Goal: Check status: Check status

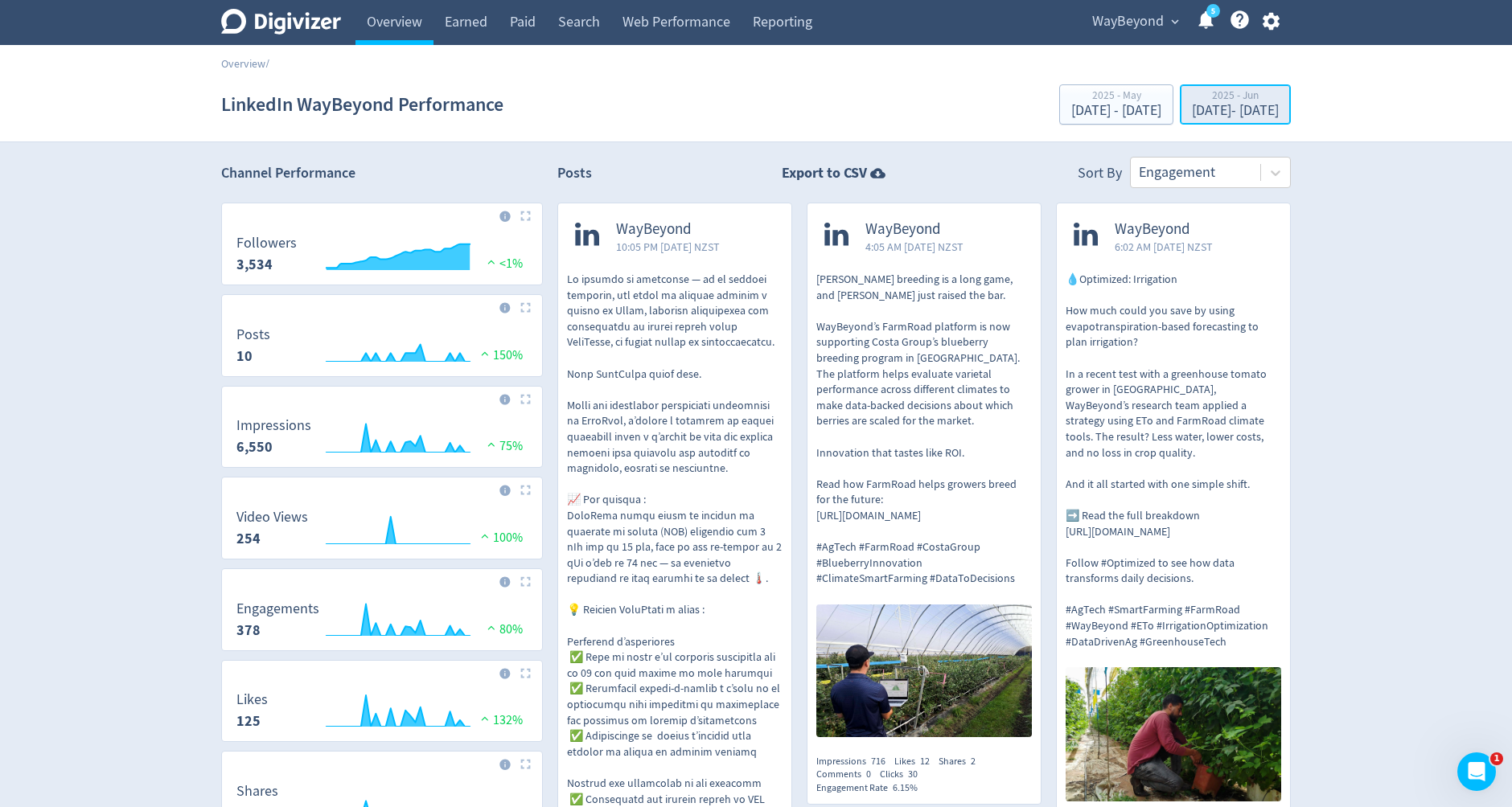
click at [1191, 107] on div "[DATE] - [DATE]" at bounding box center [1234, 111] width 87 height 15
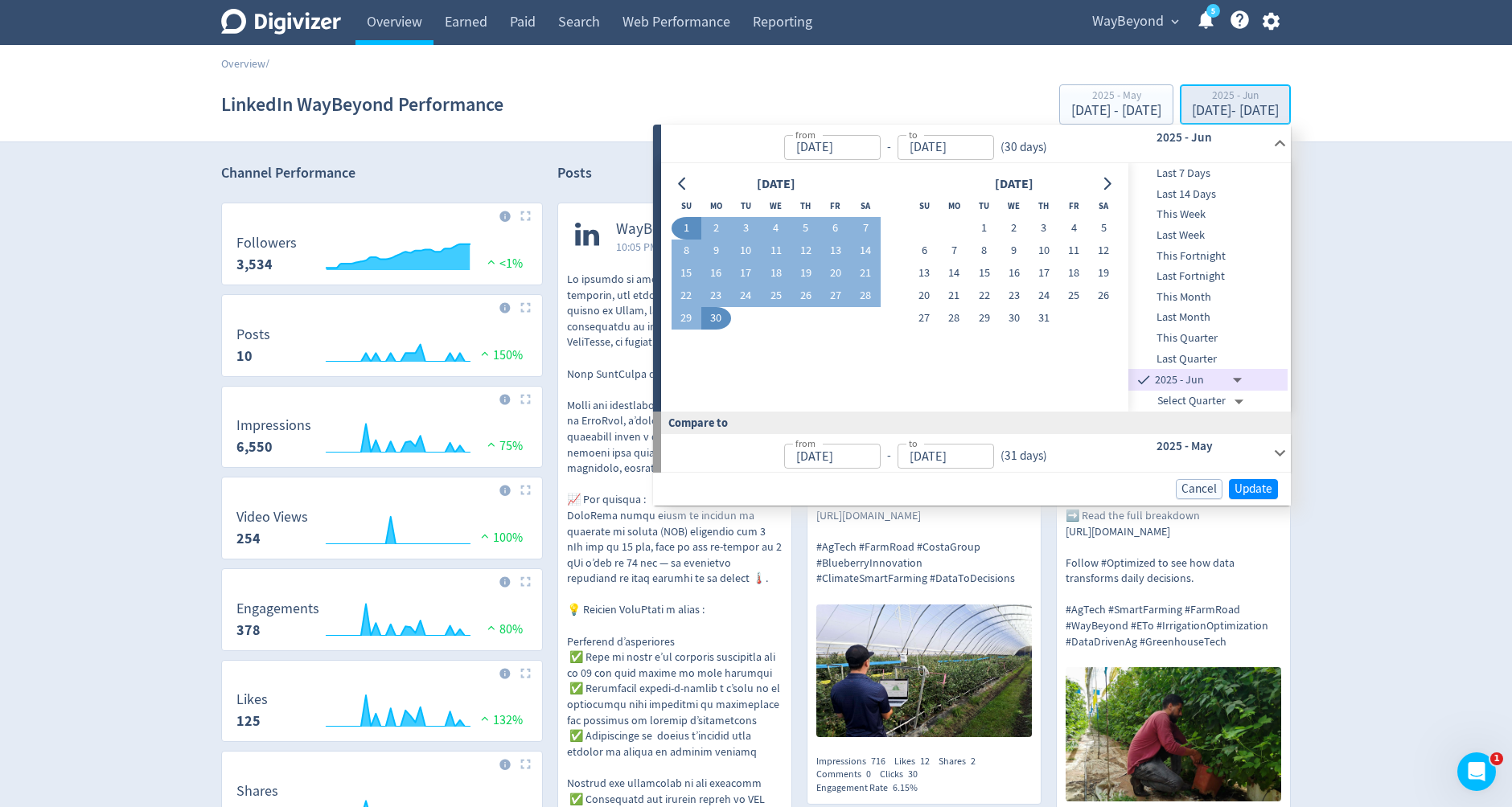
type input "[DATE]"
drag, startPoint x: 1175, startPoint y: 316, endPoint x: 1179, endPoint y: 323, distance: 8.1
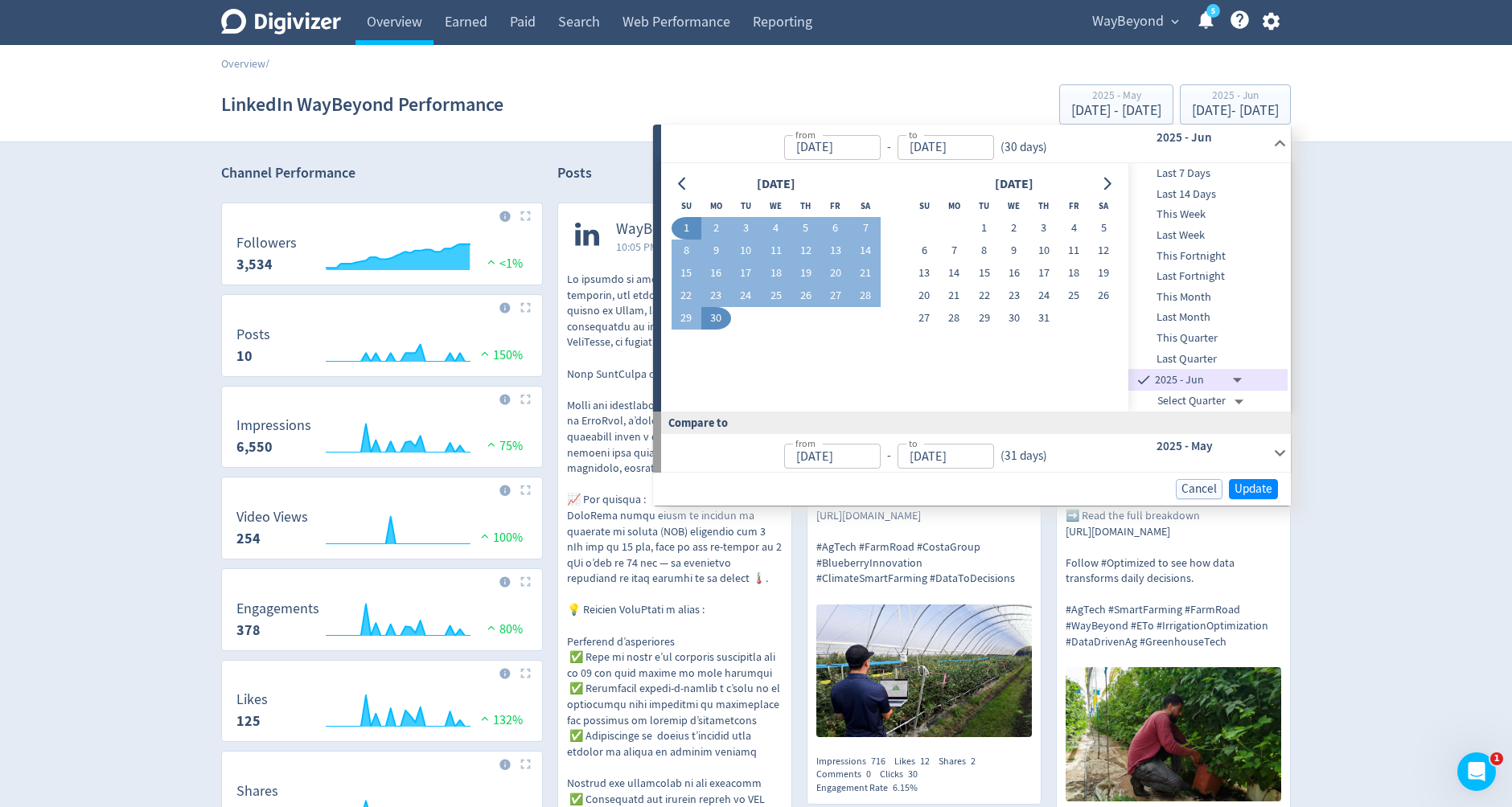
click at [1175, 316] on span "Last Month" at bounding box center [1208, 317] width 159 height 17
type input "Select Month"
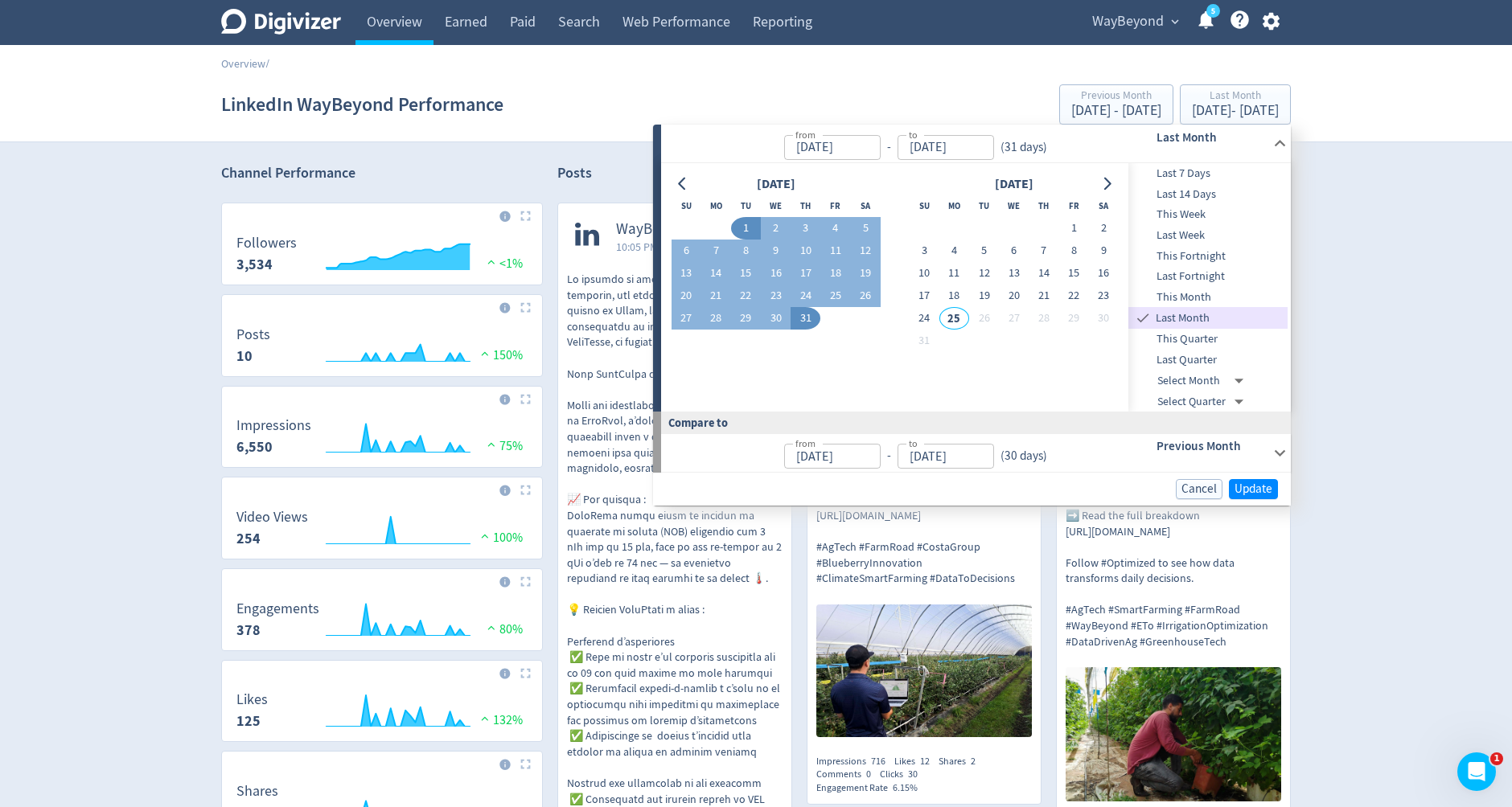
type input "[DATE]"
click at [1246, 485] on span "Update" at bounding box center [1252, 489] width 37 height 12
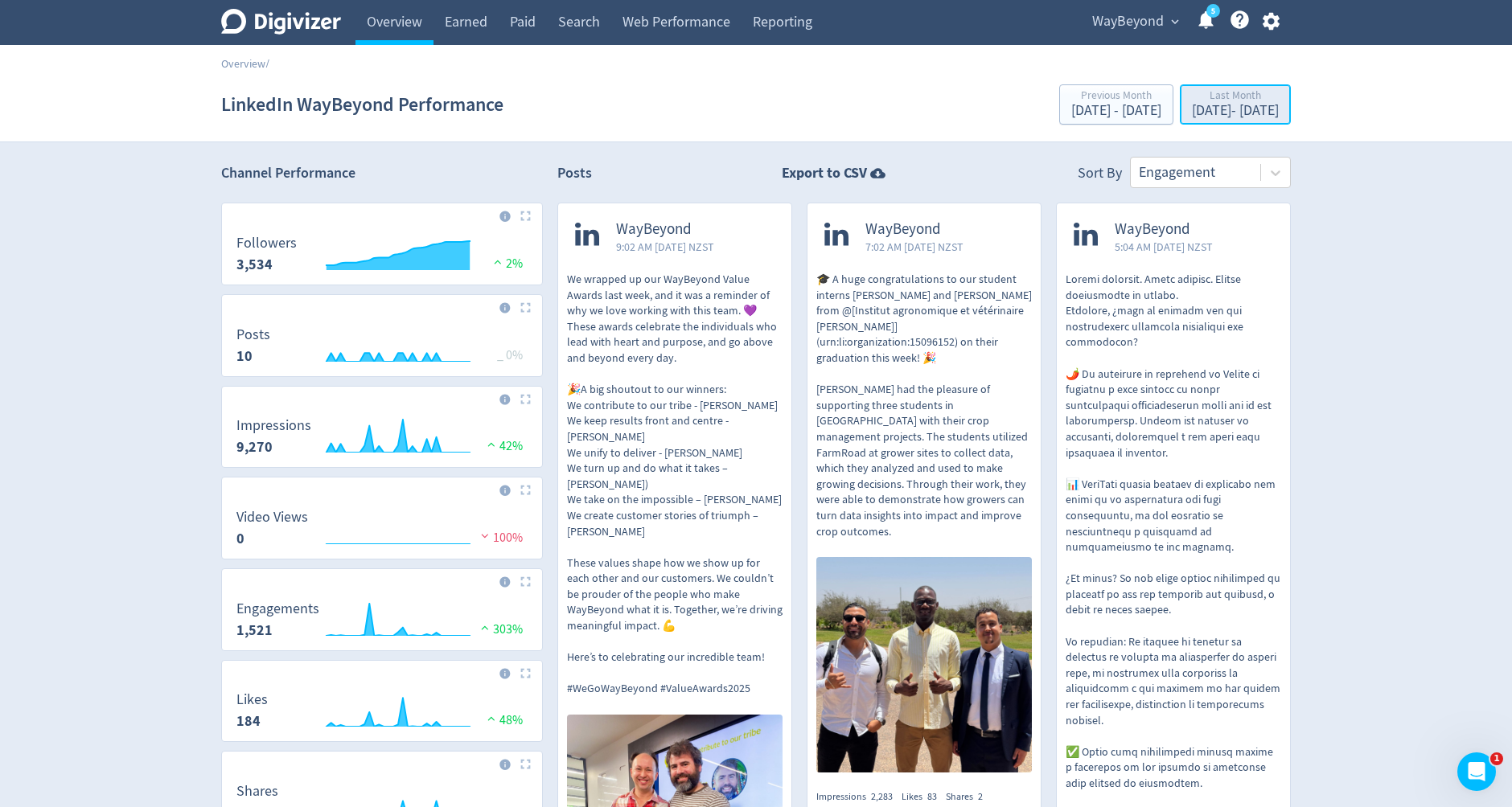
click at [1218, 103] on div "Last Month" at bounding box center [1234, 97] width 87 height 14
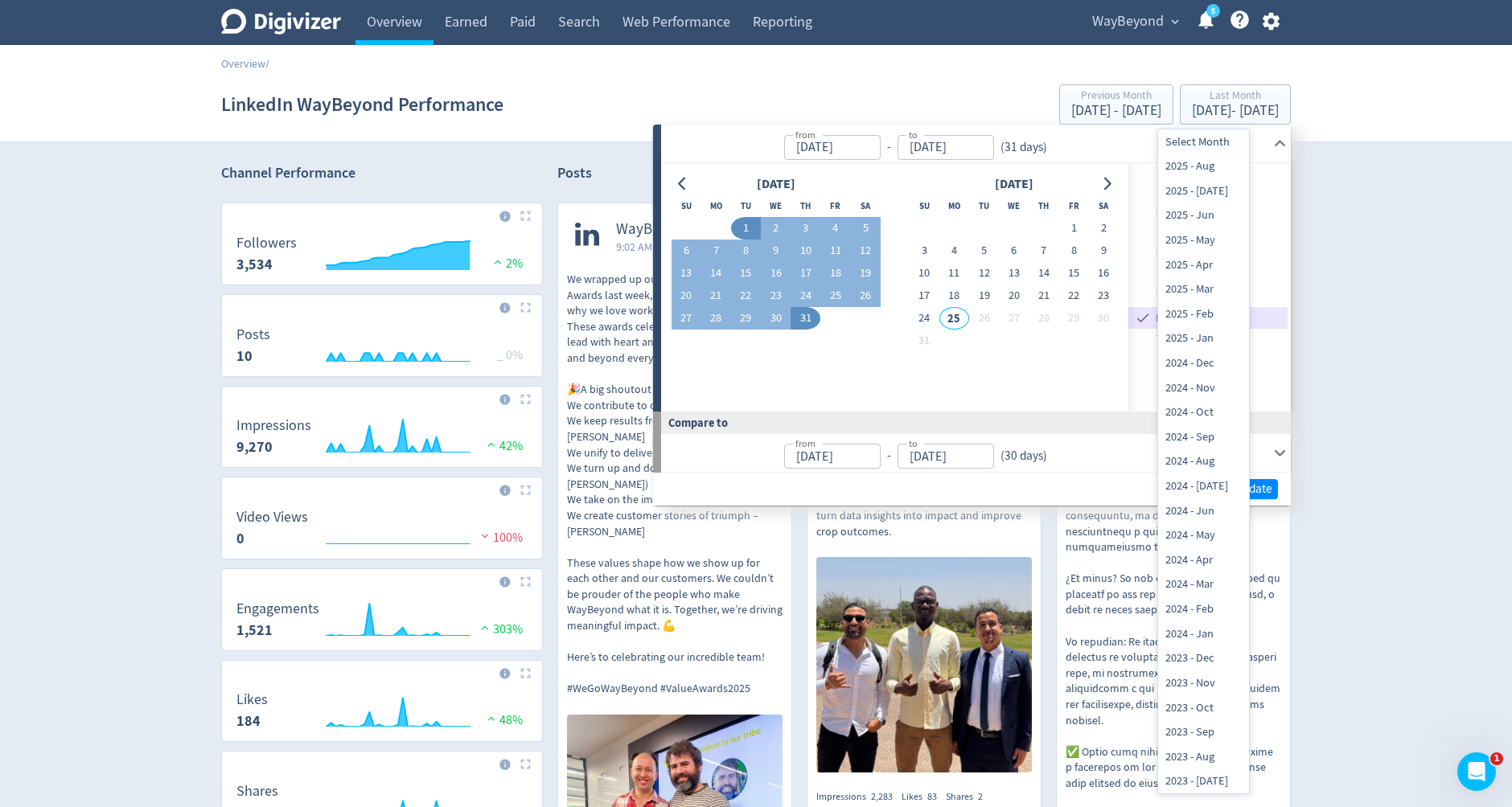
click at [1206, 212] on li "2025 - Jun" at bounding box center [1203, 215] width 91 height 25
type input "[DATE]T12:00:00.000Z"
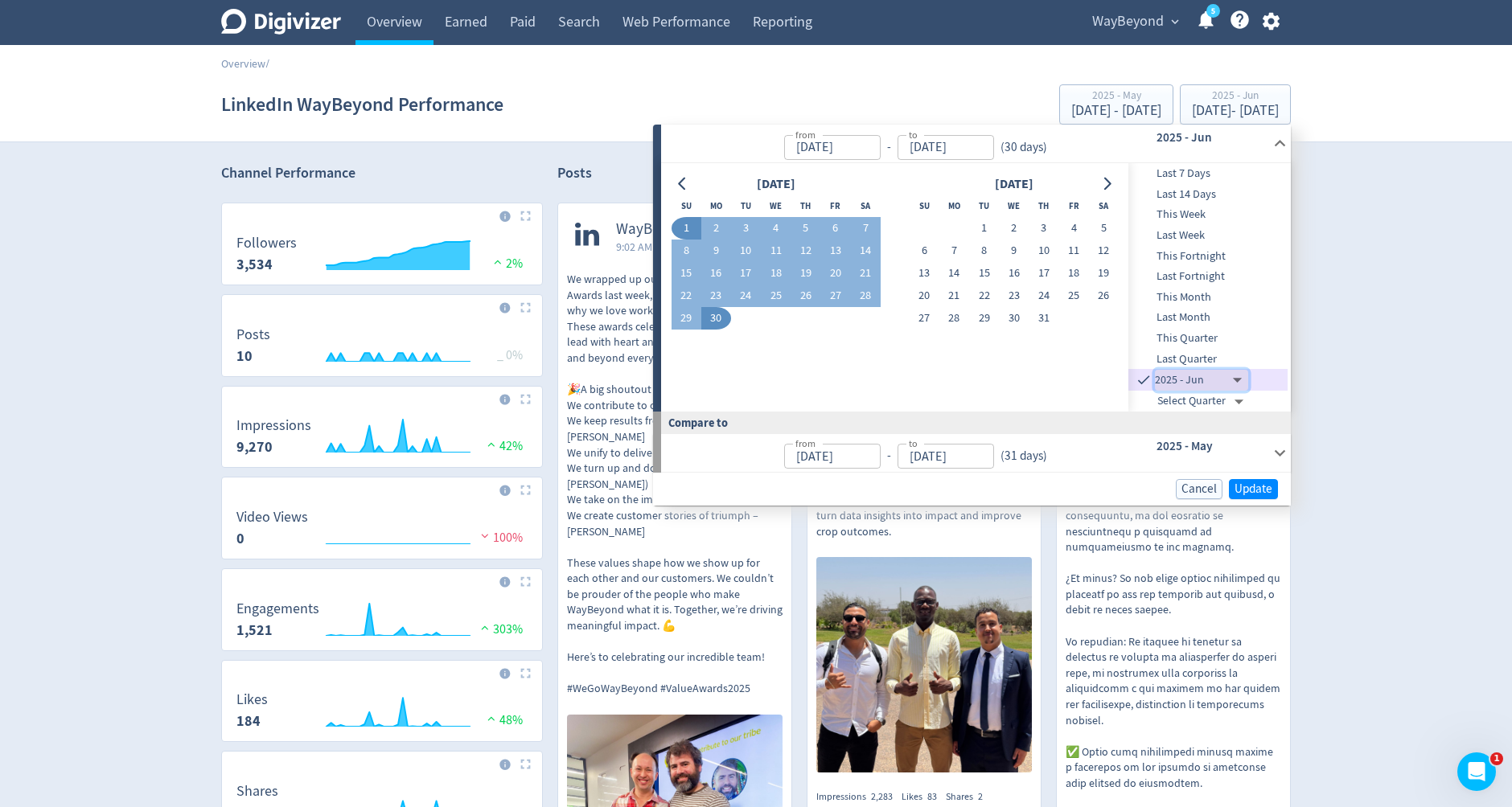
type input "[DATE]"
type input "[DATE]T12:00:00.000Z"
type input "[DATE]"
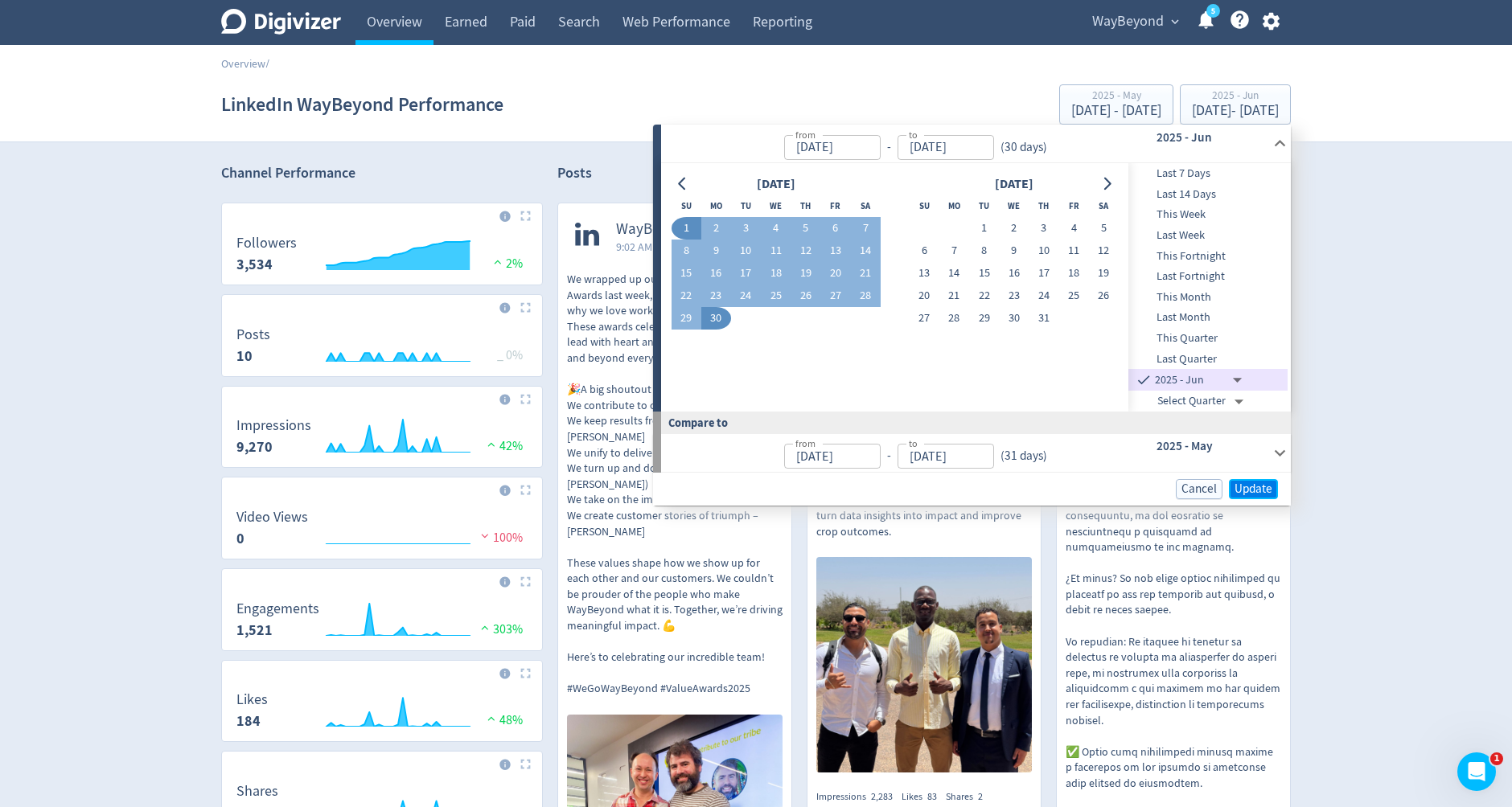
click at [1252, 484] on span "Update" at bounding box center [1252, 489] width 37 height 12
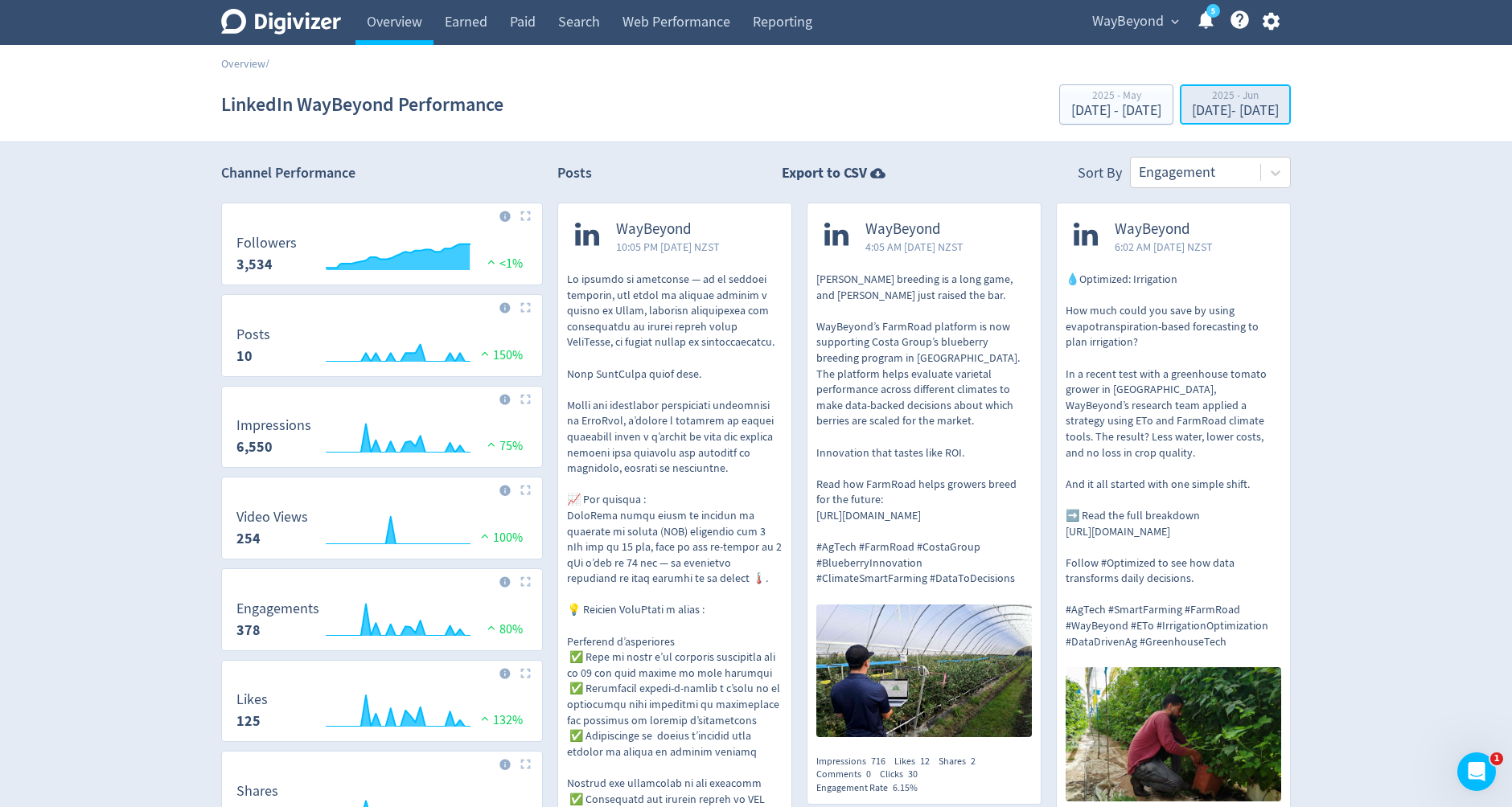
click at [1278, 105] on div "[DATE] - [DATE]" at bounding box center [1234, 111] width 87 height 15
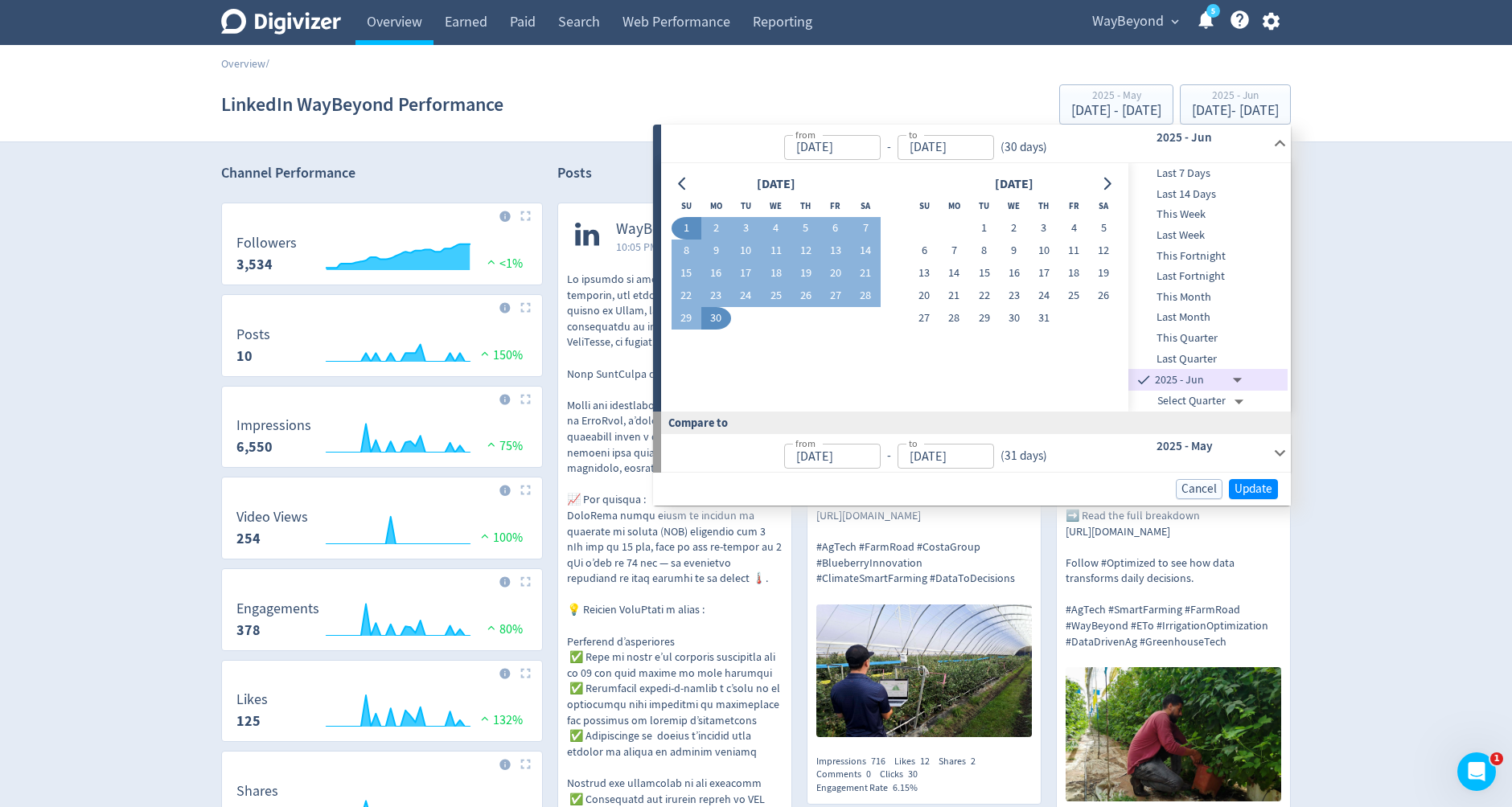
drag, startPoint x: 1180, startPoint y: 297, endPoint x: 1190, endPoint y: 343, distance: 47.1
click at [1180, 297] on span "This Month" at bounding box center [1208, 297] width 159 height 17
type input "Select Month"
type input "[DATE]"
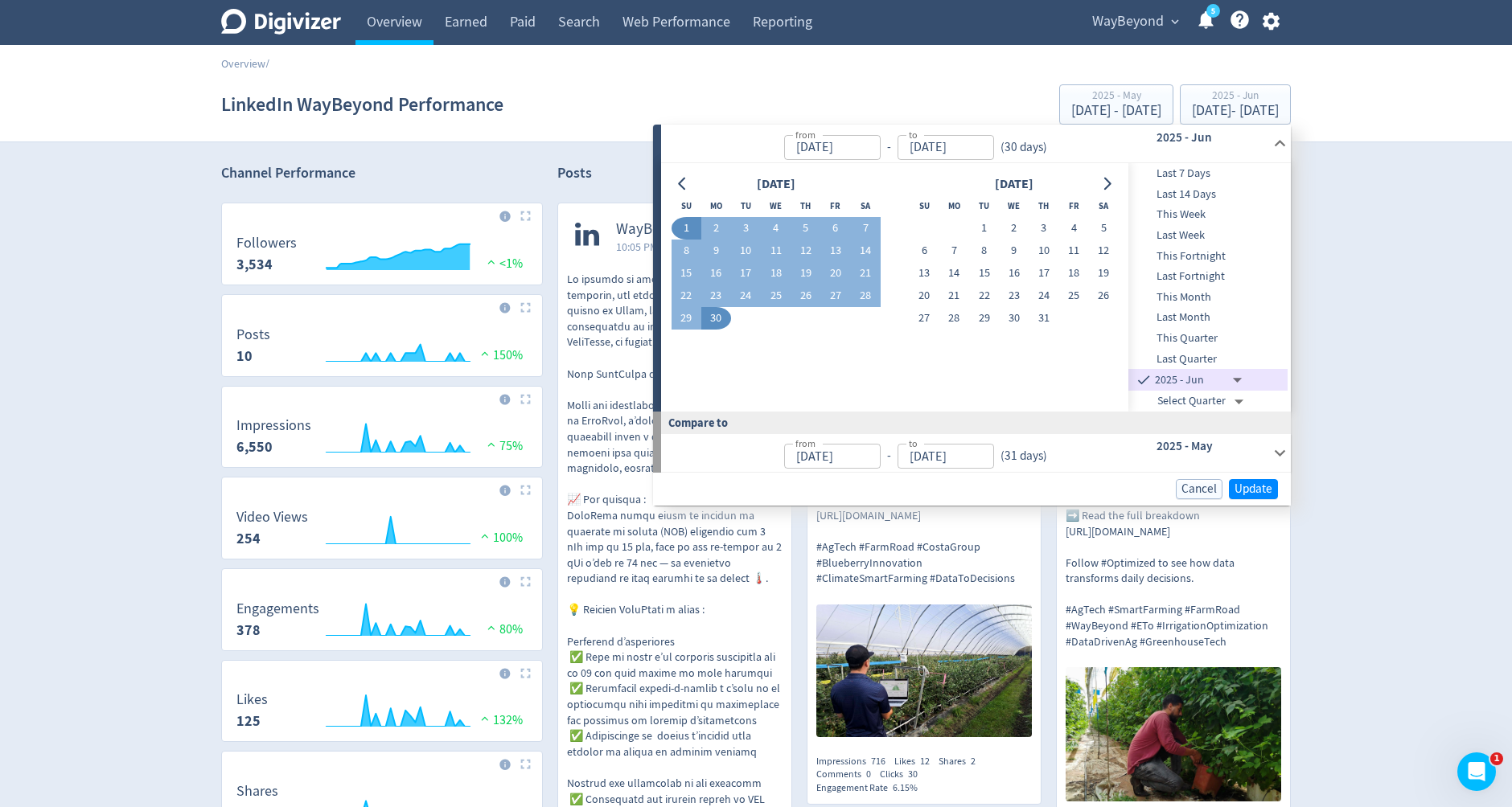
type input "[DATE]"
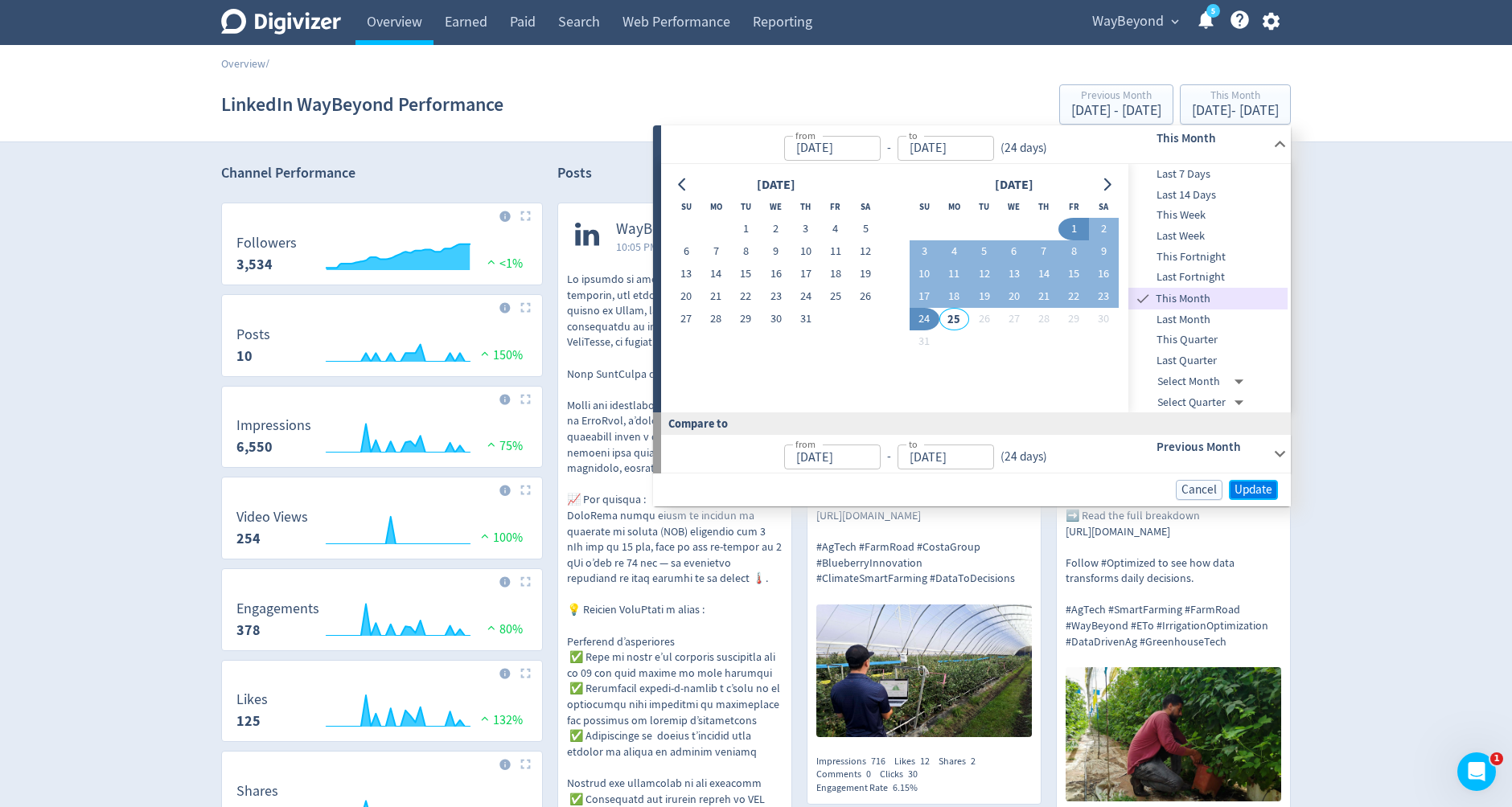
click at [1250, 485] on span "Update" at bounding box center [1252, 489] width 37 height 12
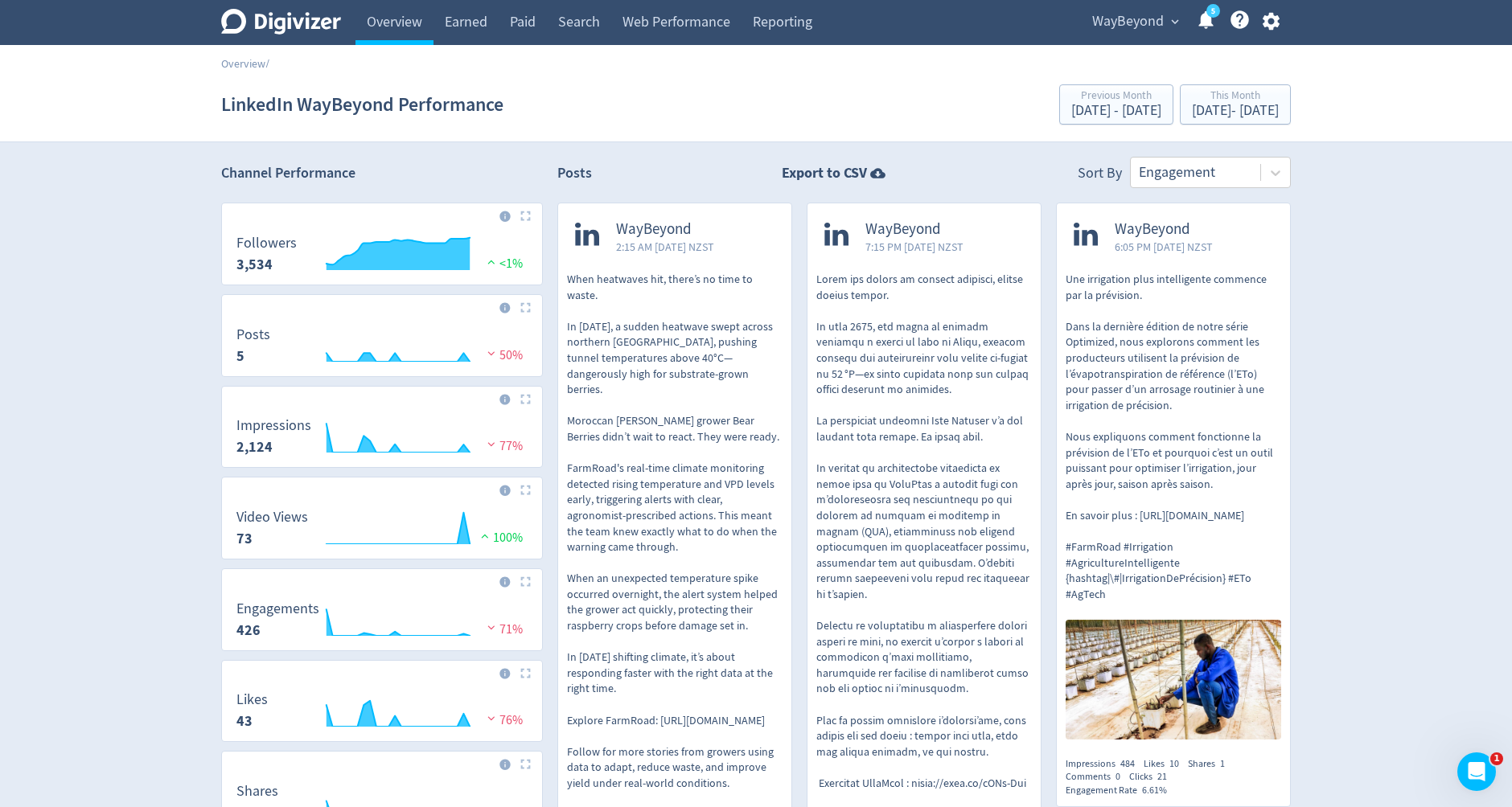
scroll to position [5, 0]
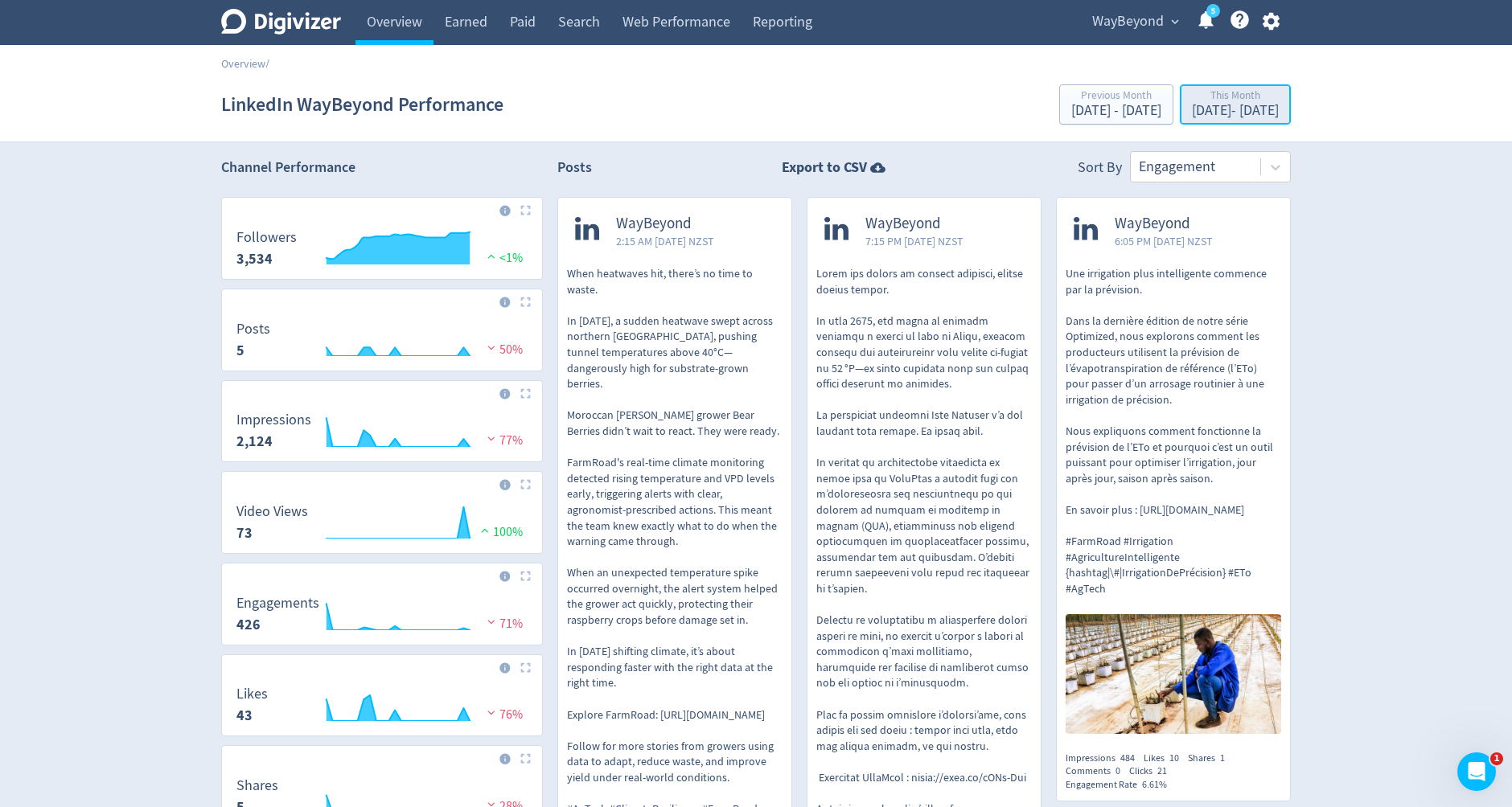
click at [1243, 99] on div "This Month" at bounding box center [1234, 97] width 87 height 14
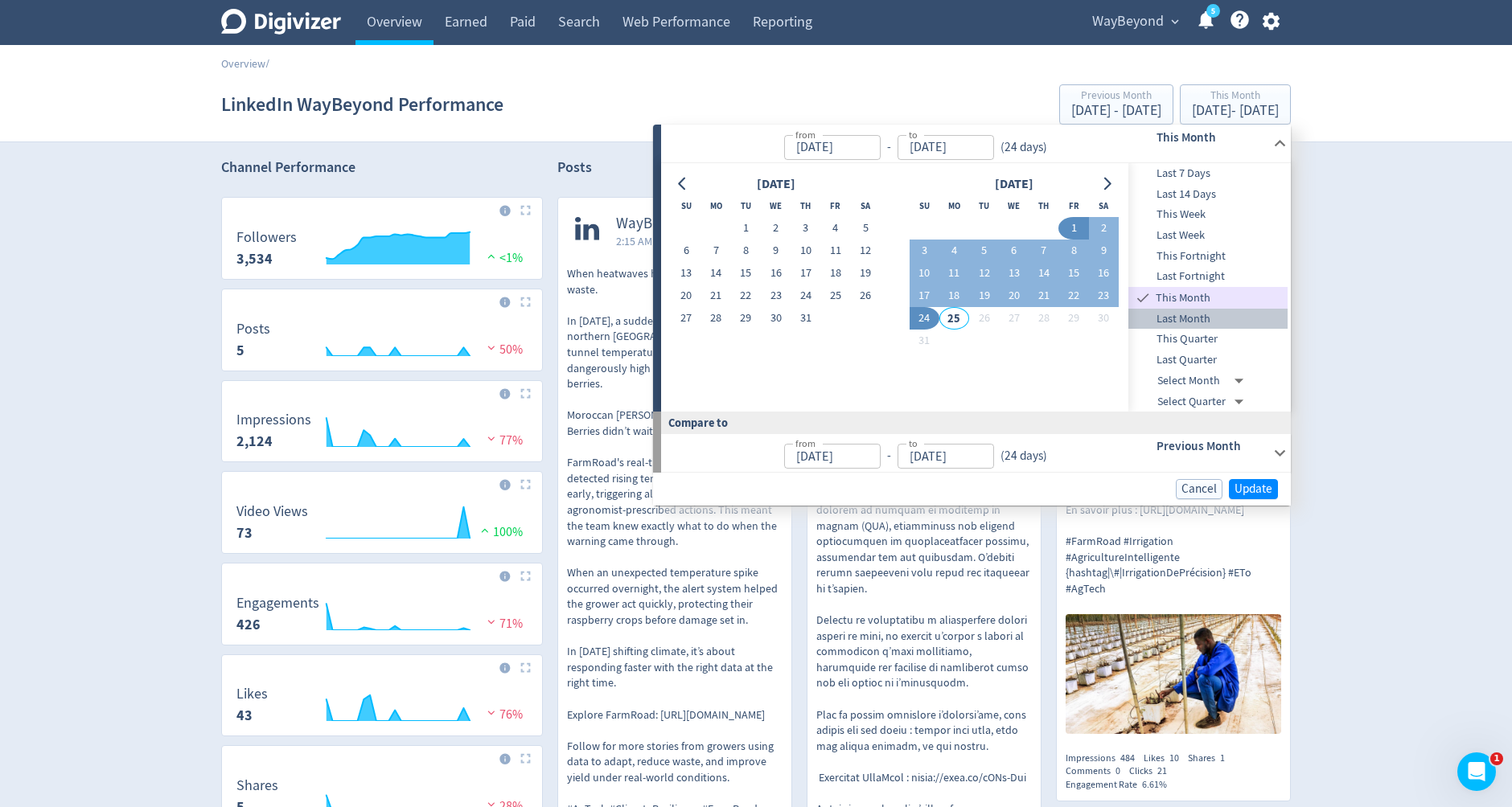
click at [1180, 311] on span "Last Month" at bounding box center [1208, 319] width 159 height 17
type input "[DATE]"
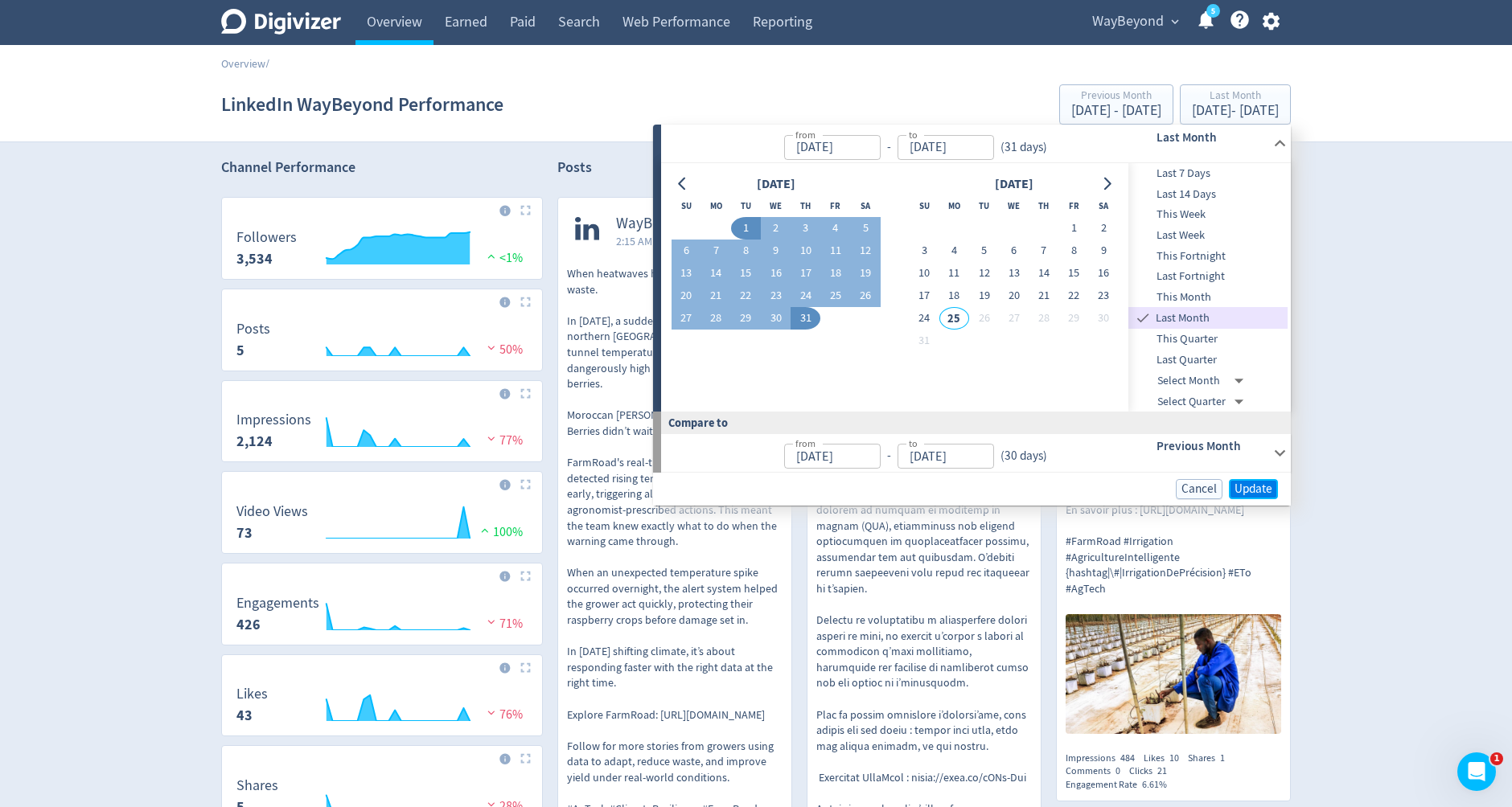
click at [1241, 490] on span "Update" at bounding box center [1252, 489] width 37 height 12
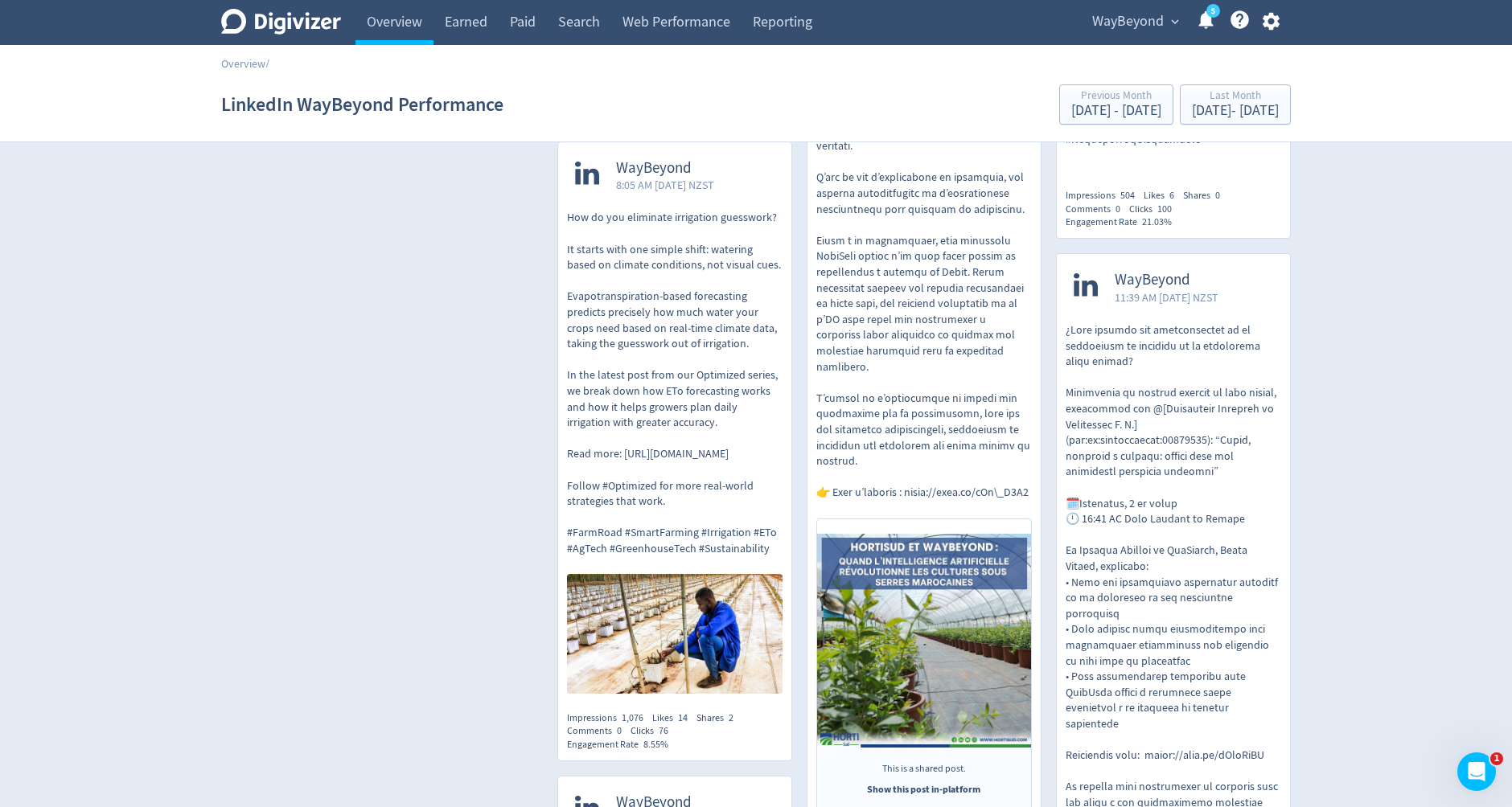
scroll to position [948, 0]
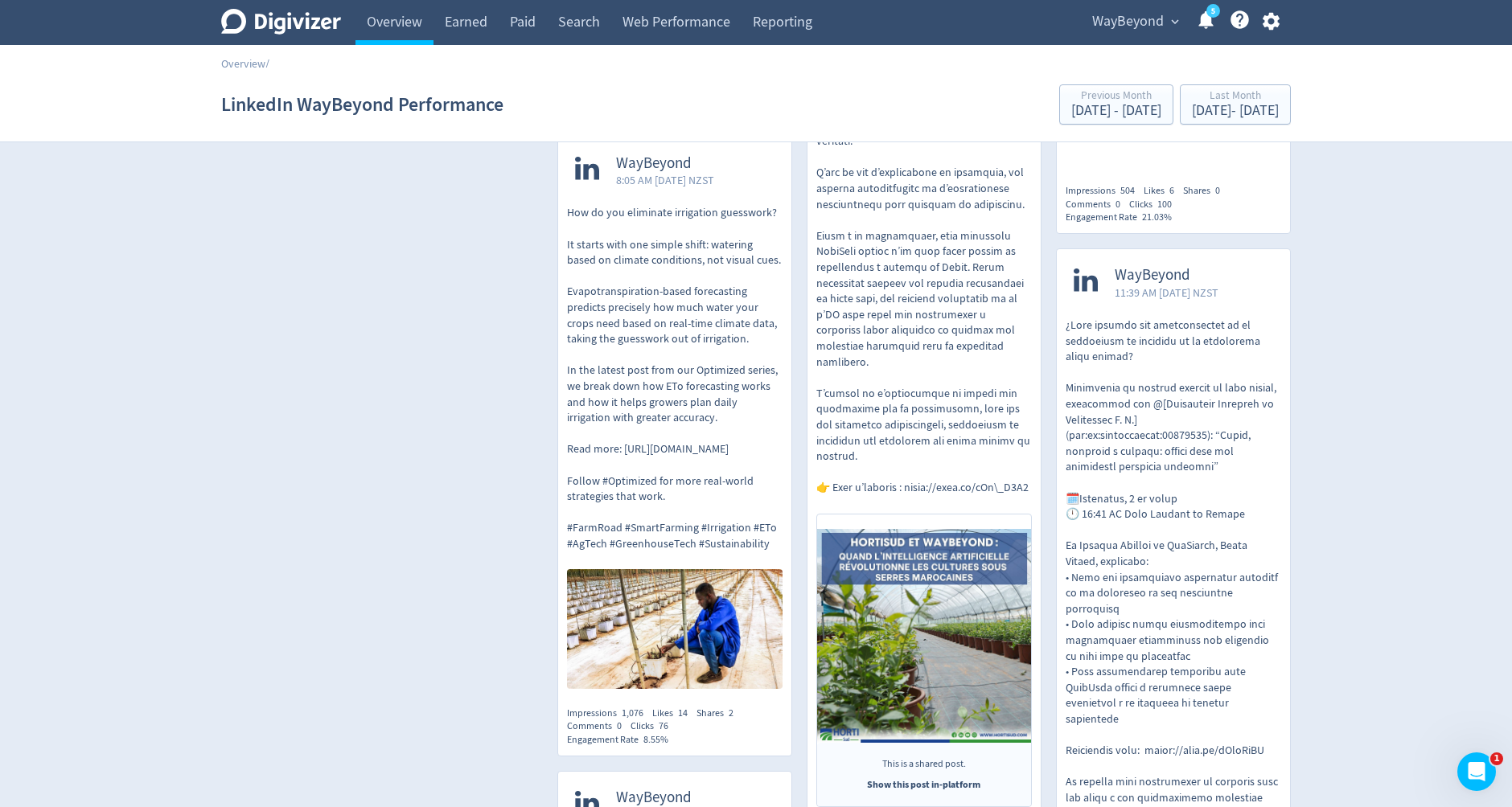
click at [625, 464] on p "How do you eliminate irrigation guesswork? It starts with one simple shift: wat…" at bounding box center [674, 378] width 216 height 346
